Goal: Transaction & Acquisition: Subscribe to service/newsletter

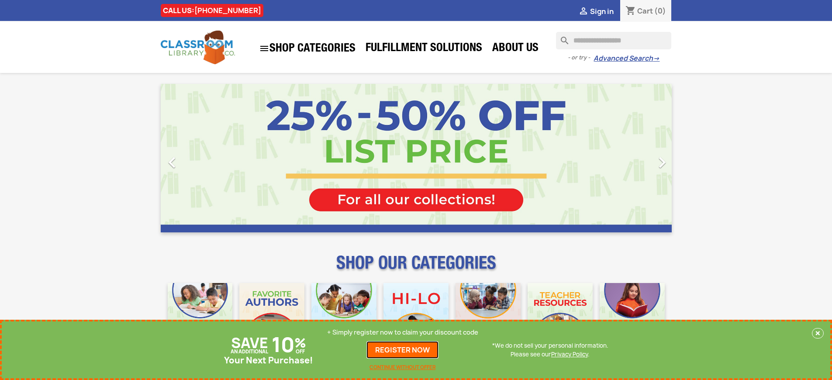
click at [403, 350] on link "REGISTER NOW" at bounding box center [403, 349] width 72 height 17
click at [403, 332] on p "+ Simply register now to claim your discount code" at bounding box center [402, 332] width 151 height 9
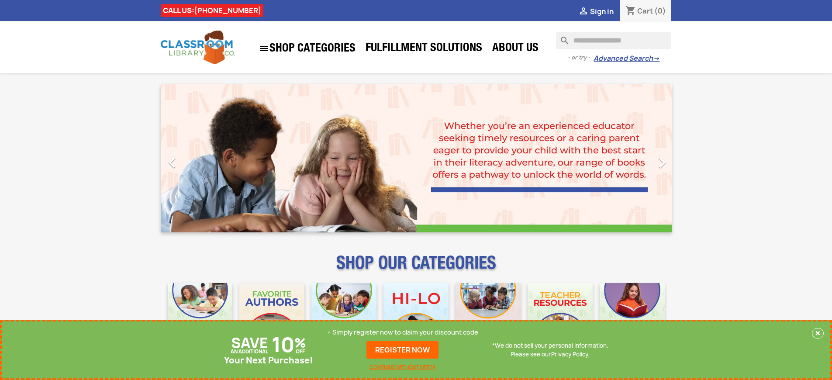
click at [403, 332] on p "+ Simply register now to claim your discount code" at bounding box center [402, 332] width 151 height 9
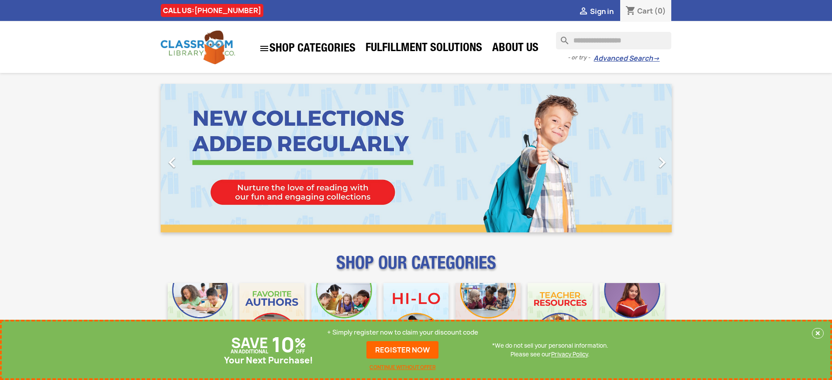
click at [403, 332] on p "+ Simply register now to claim your discount code" at bounding box center [402, 332] width 151 height 9
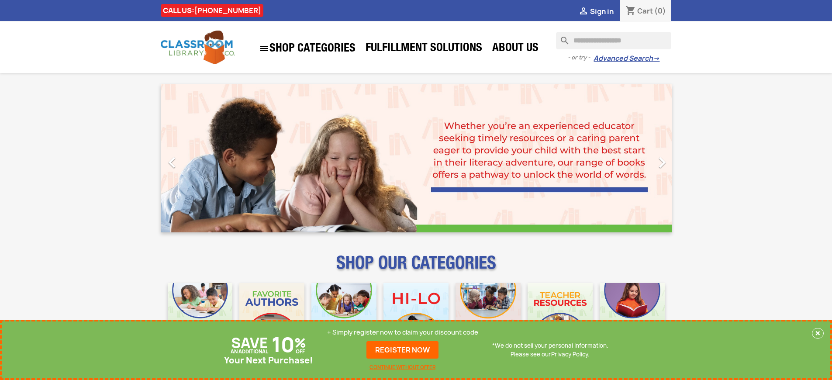
click at [403, 332] on p "+ Simply register now to claim your discount code" at bounding box center [402, 332] width 151 height 9
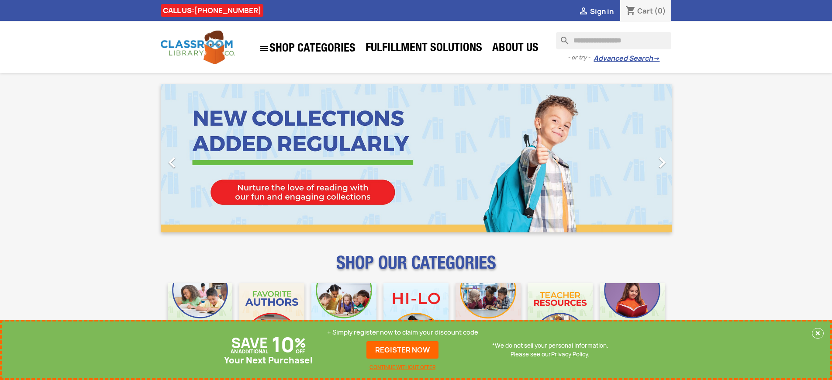
click at [403, 332] on p "+ Simply register now to claim your discount code" at bounding box center [402, 332] width 151 height 9
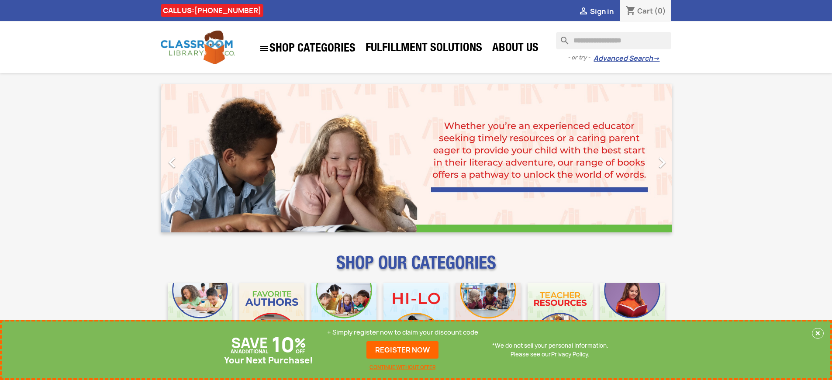
click at [403, 332] on p "+ Simply register now to claim your discount code" at bounding box center [402, 332] width 151 height 9
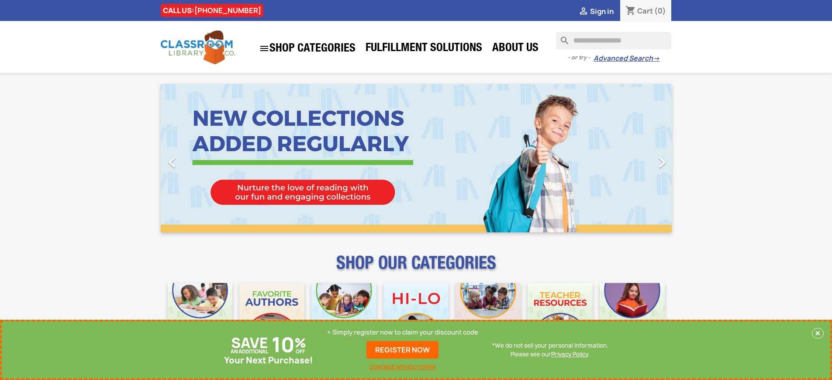
click at [403, 332] on p "+ Simply register now to claim your discount code" at bounding box center [402, 332] width 151 height 9
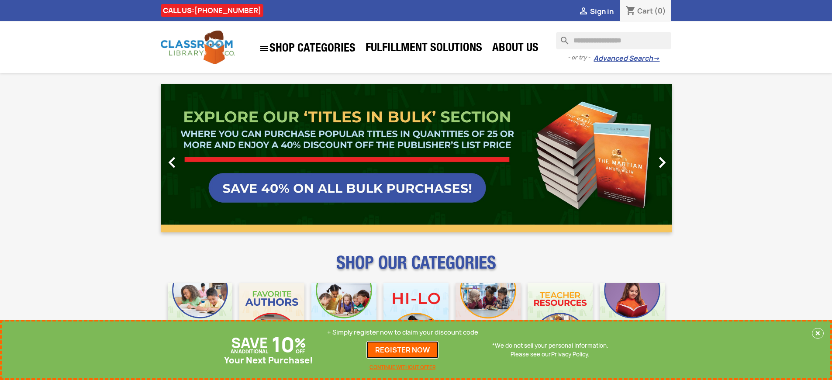
click at [403, 350] on link "REGISTER NOW" at bounding box center [403, 349] width 72 height 17
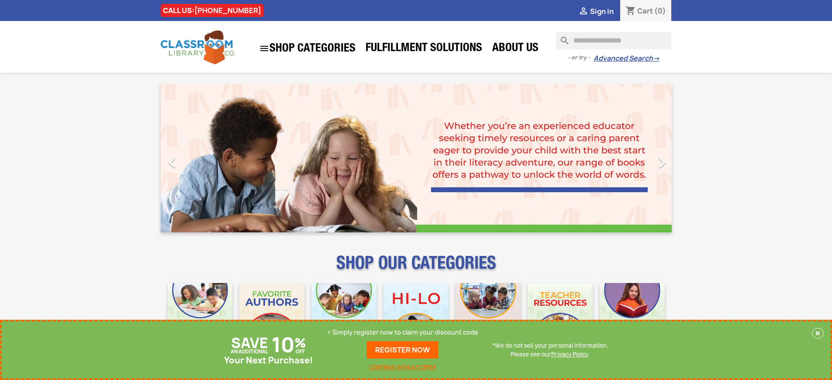
click at [403, 332] on p "+ Simply register now to claim your discount code" at bounding box center [402, 332] width 151 height 9
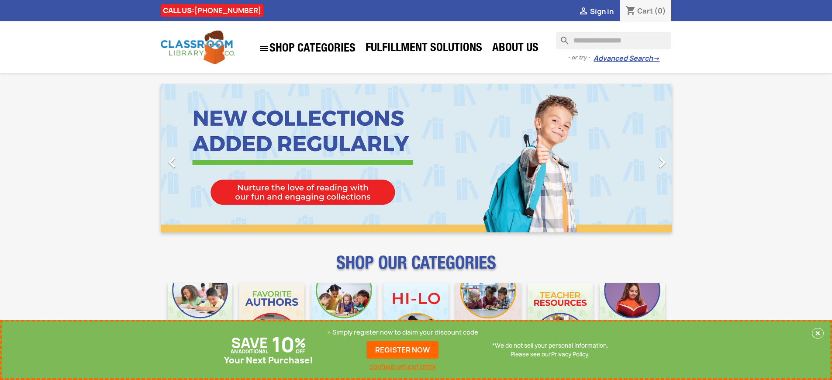
click at [403, 332] on p "+ Simply register now to claim your discount code" at bounding box center [402, 332] width 151 height 9
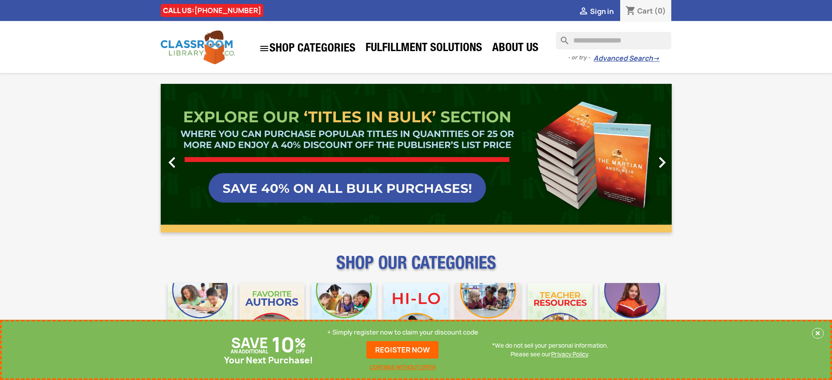
click at [403, 350] on link "REGISTER NOW" at bounding box center [403, 349] width 72 height 17
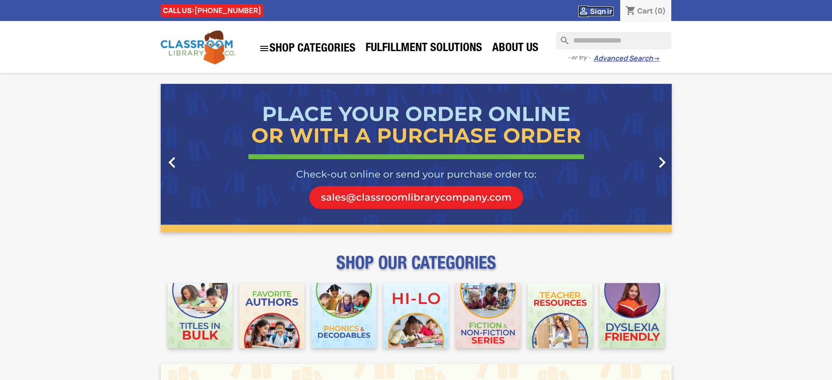
click at [602, 11] on span "Sign in" at bounding box center [602, 12] width 24 height 10
